Goal: Task Accomplishment & Management: Complete application form

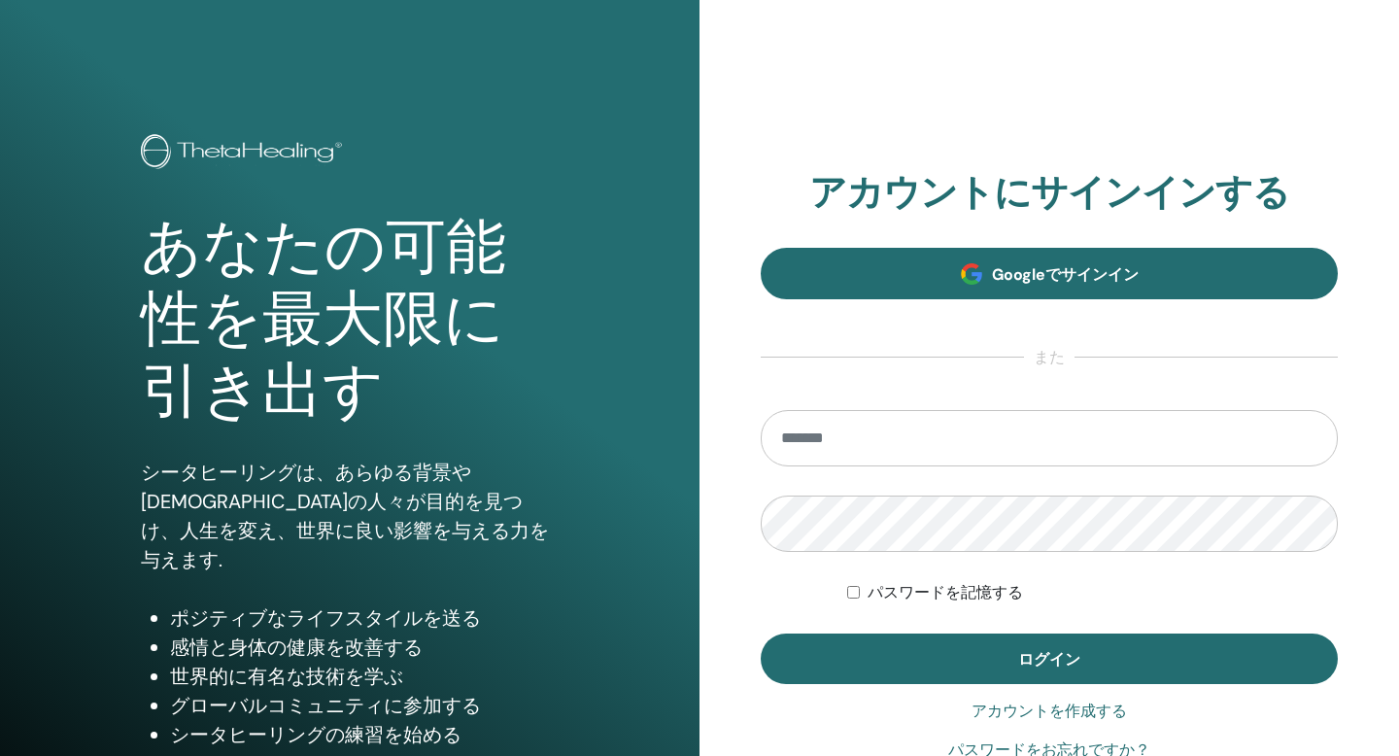
type input "**********"
click at [873, 281] on link "Googleでサインイン" at bounding box center [1049, 274] width 577 height 52
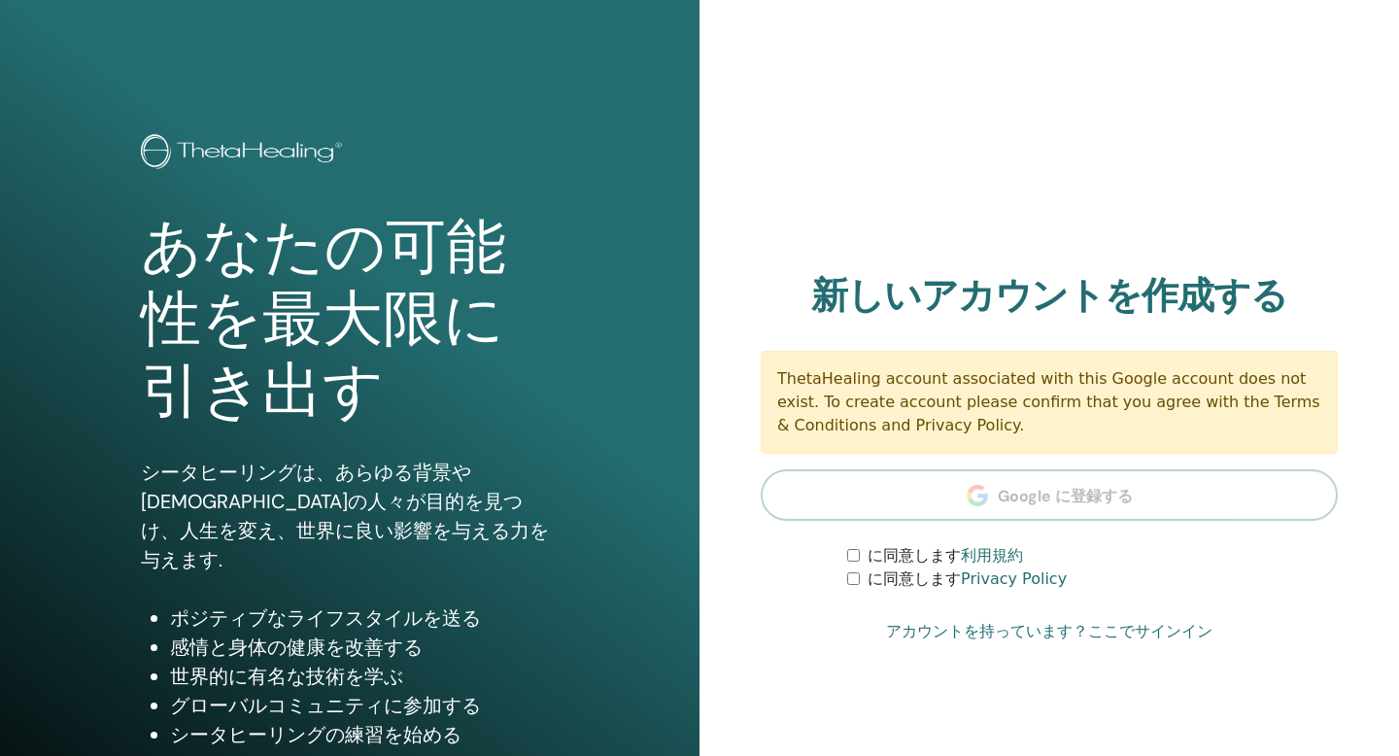
scroll to position [4, 0]
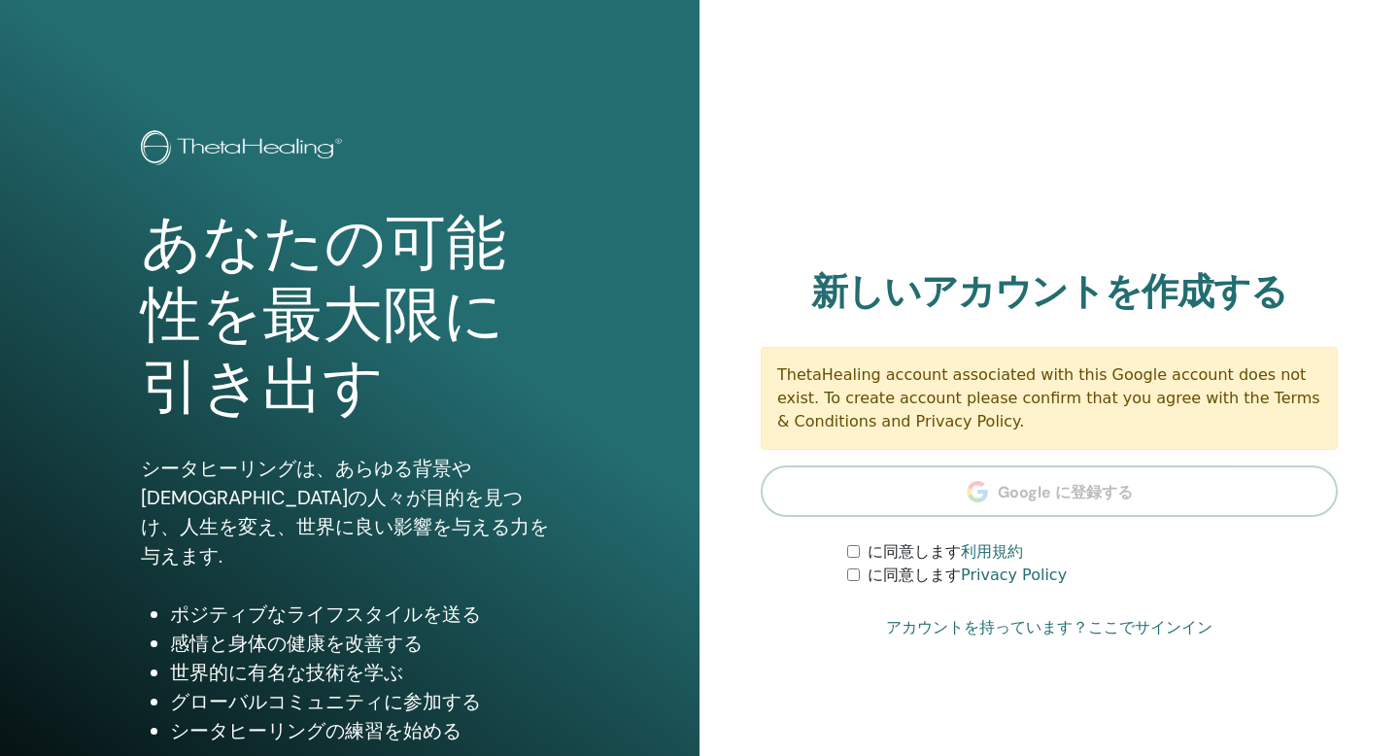
click at [924, 552] on label "に同意します 利用規約" at bounding box center [945, 551] width 155 height 23
click at [922, 572] on label "に同意します Privacy Policy" at bounding box center [967, 575] width 199 height 23
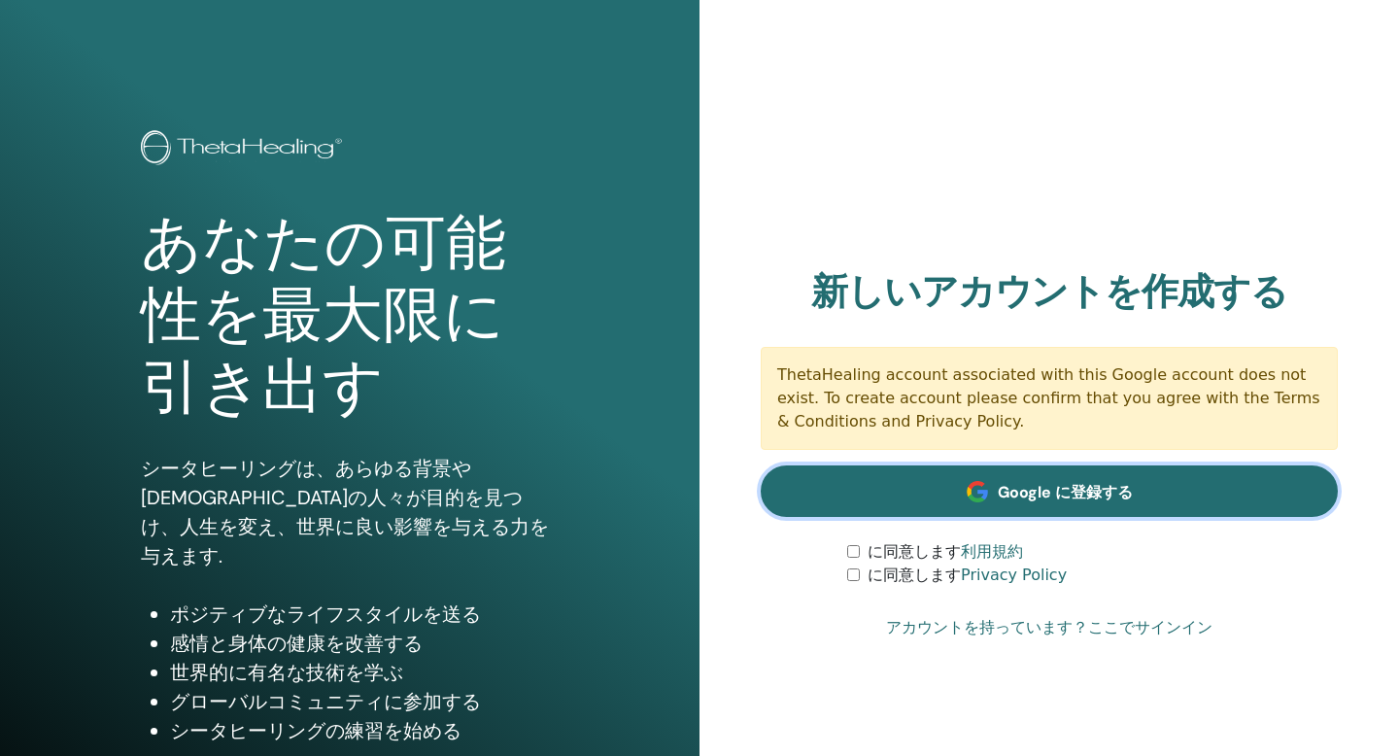
click at [973, 493] on span at bounding box center [977, 491] width 21 height 21
